Goal: Navigation & Orientation: Find specific page/section

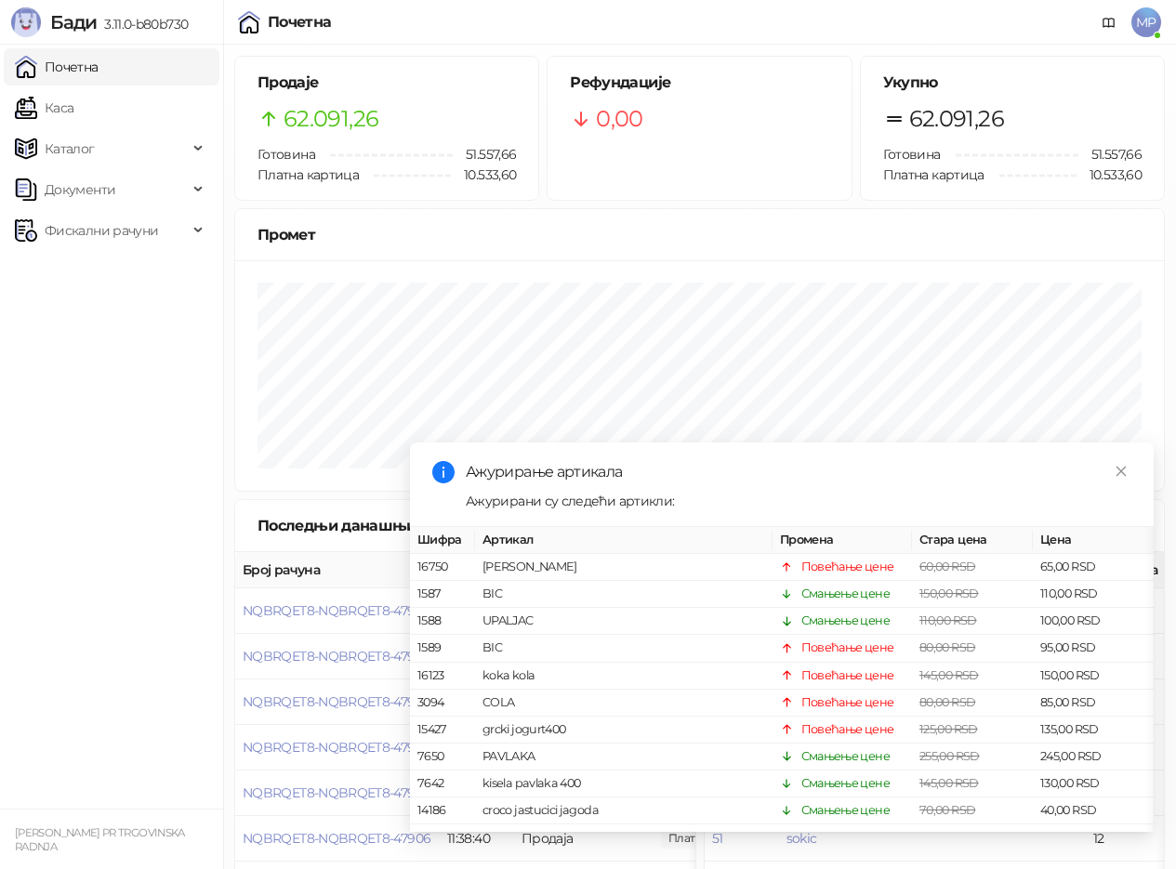
drag, startPoint x: 0, startPoint y: 0, endPoint x: 89, endPoint y: 64, distance: 109.9
click at [68, 108] on link "Каса" at bounding box center [44, 107] width 59 height 37
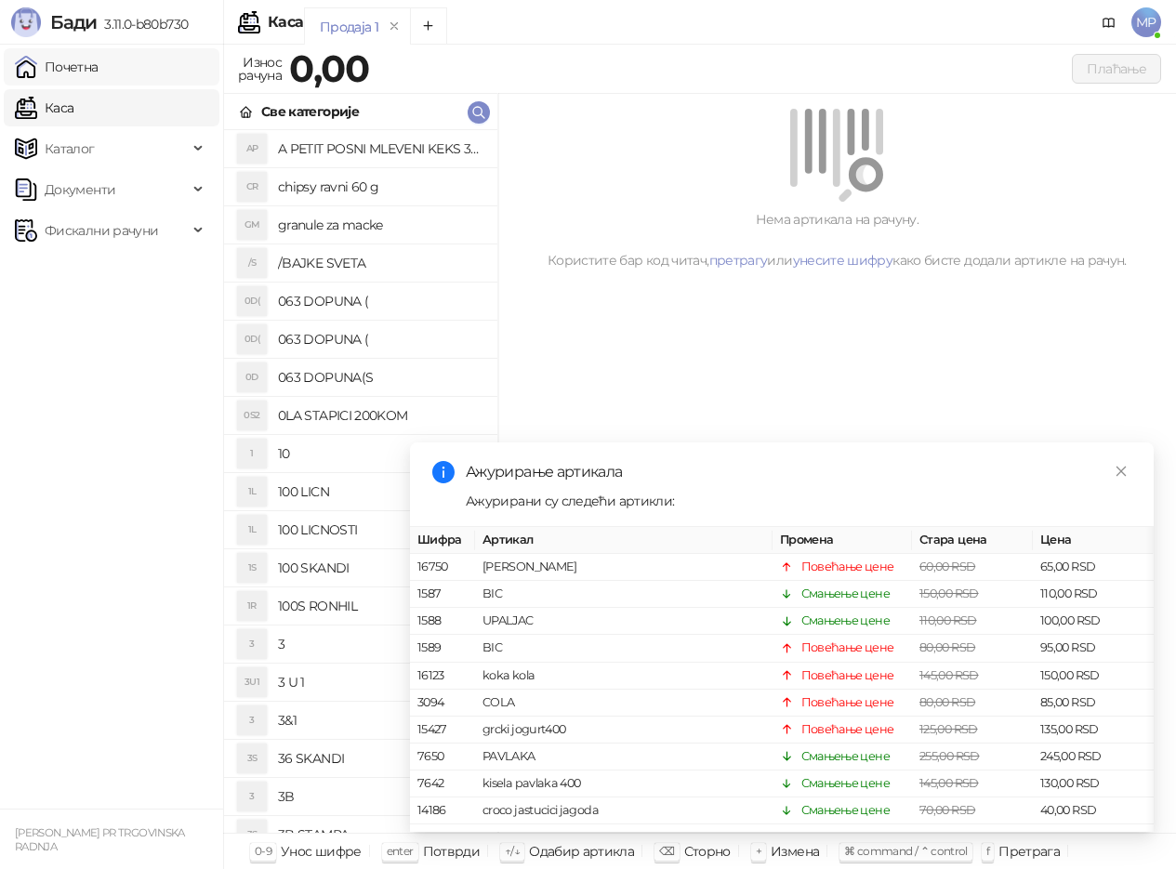
click at [89, 64] on link "Почетна" at bounding box center [57, 66] width 84 height 37
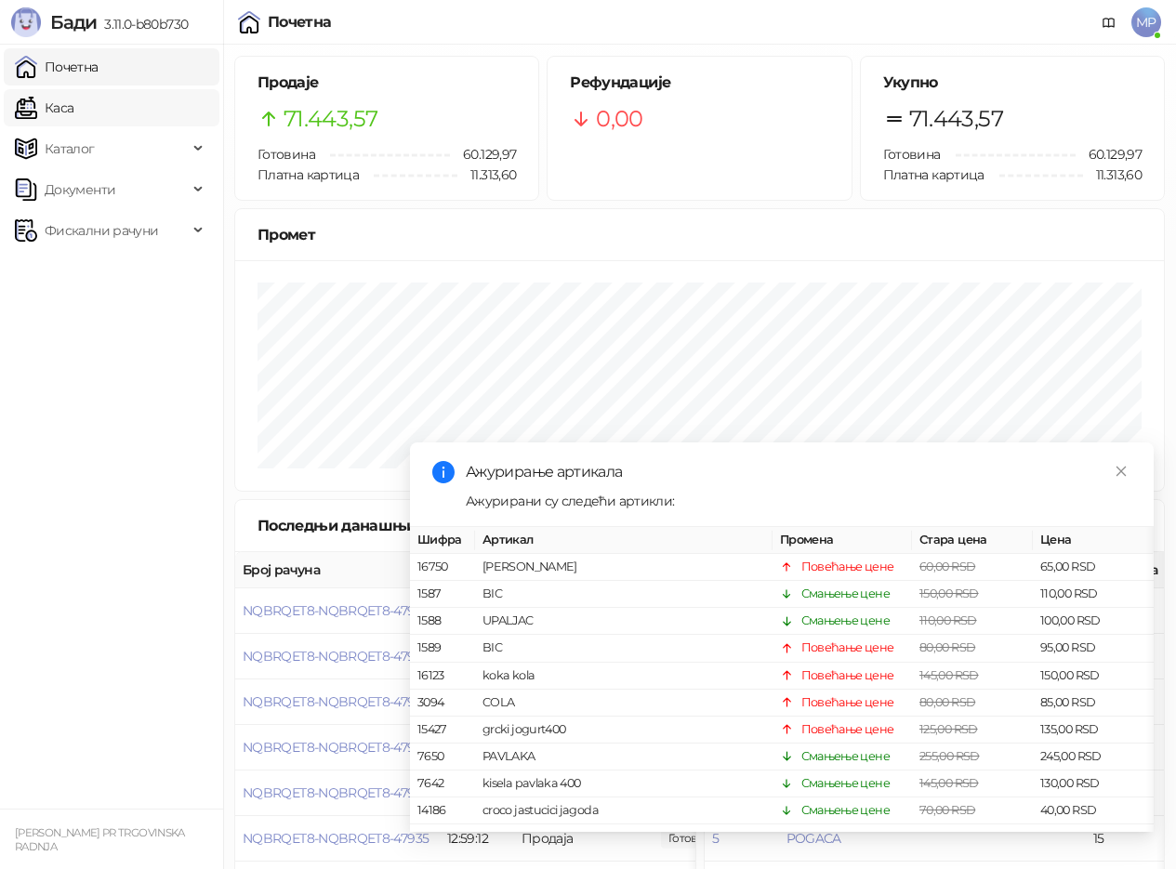
click at [73, 112] on link "Каса" at bounding box center [44, 107] width 59 height 37
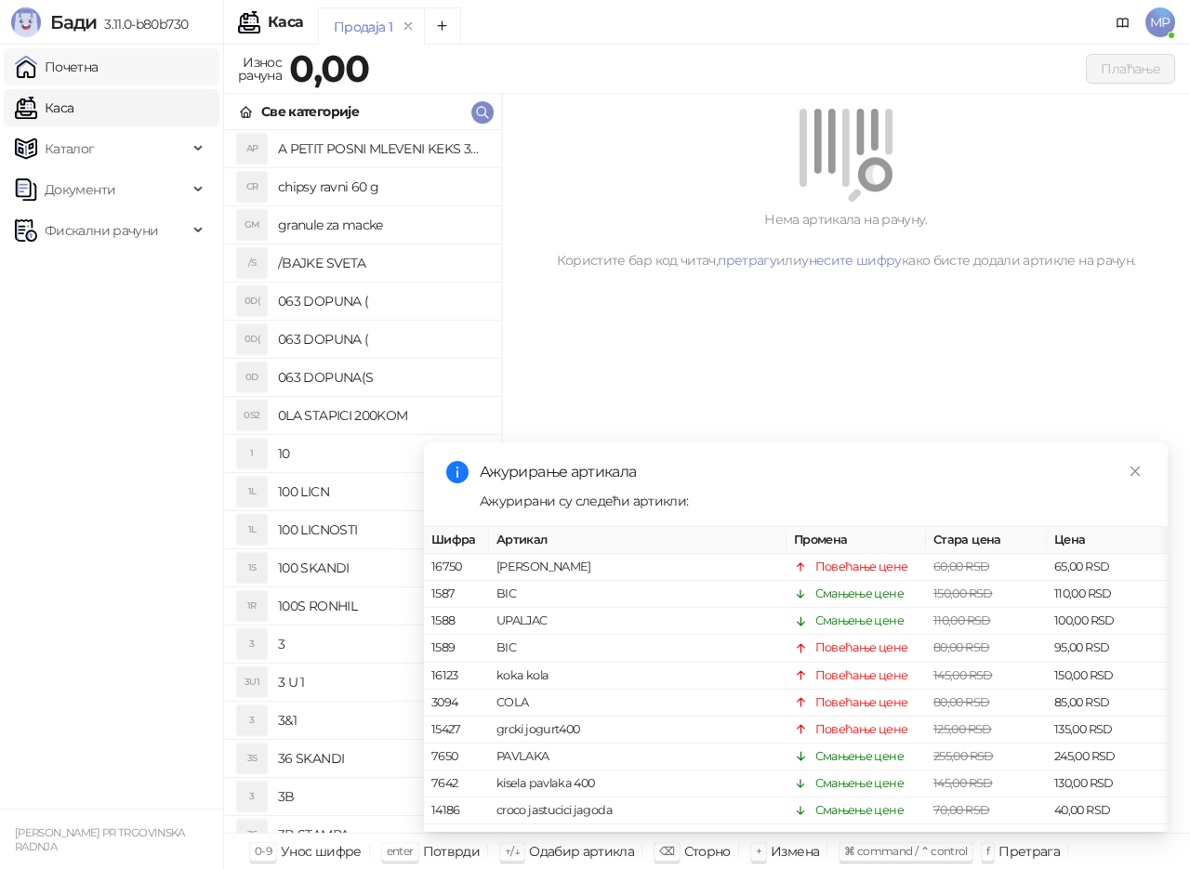
click at [69, 72] on link "Почетна" at bounding box center [57, 66] width 84 height 37
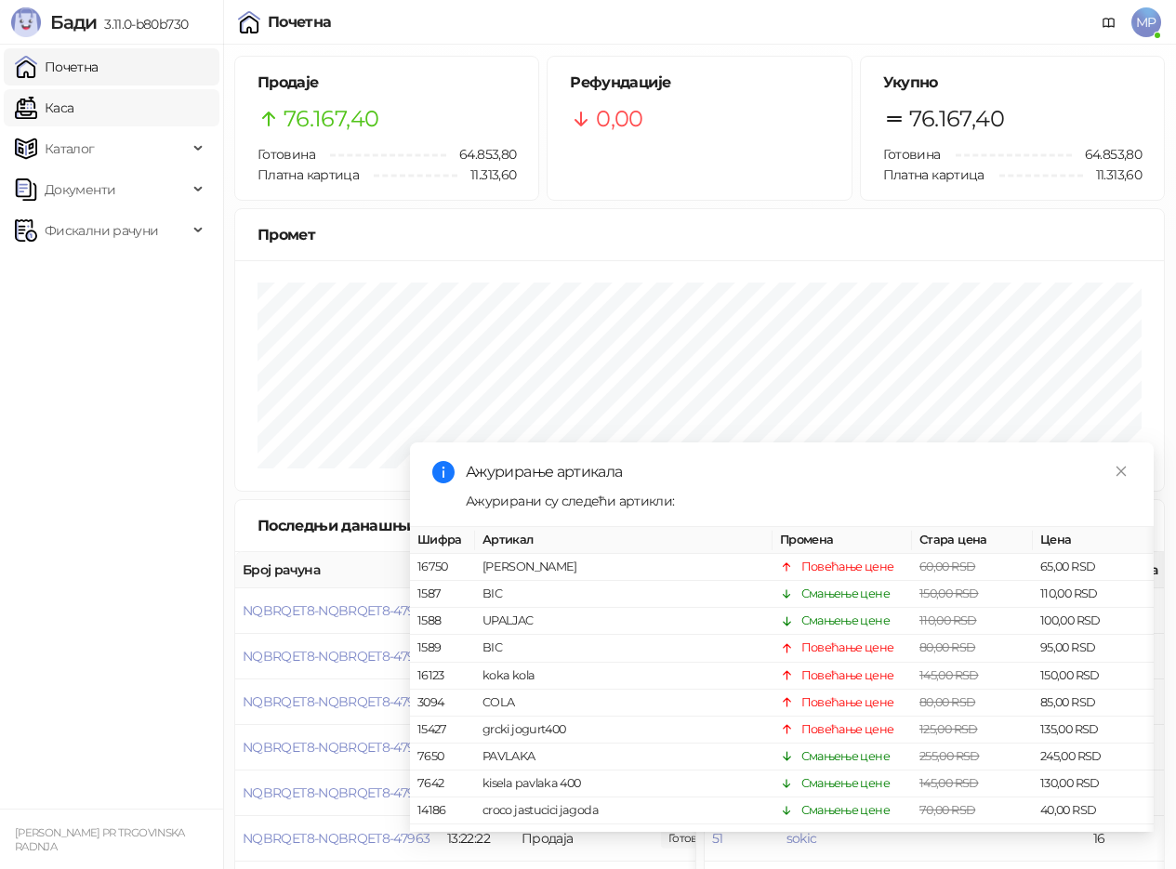
click at [61, 108] on link "Каса" at bounding box center [44, 107] width 59 height 37
